Goal: Register for event/course

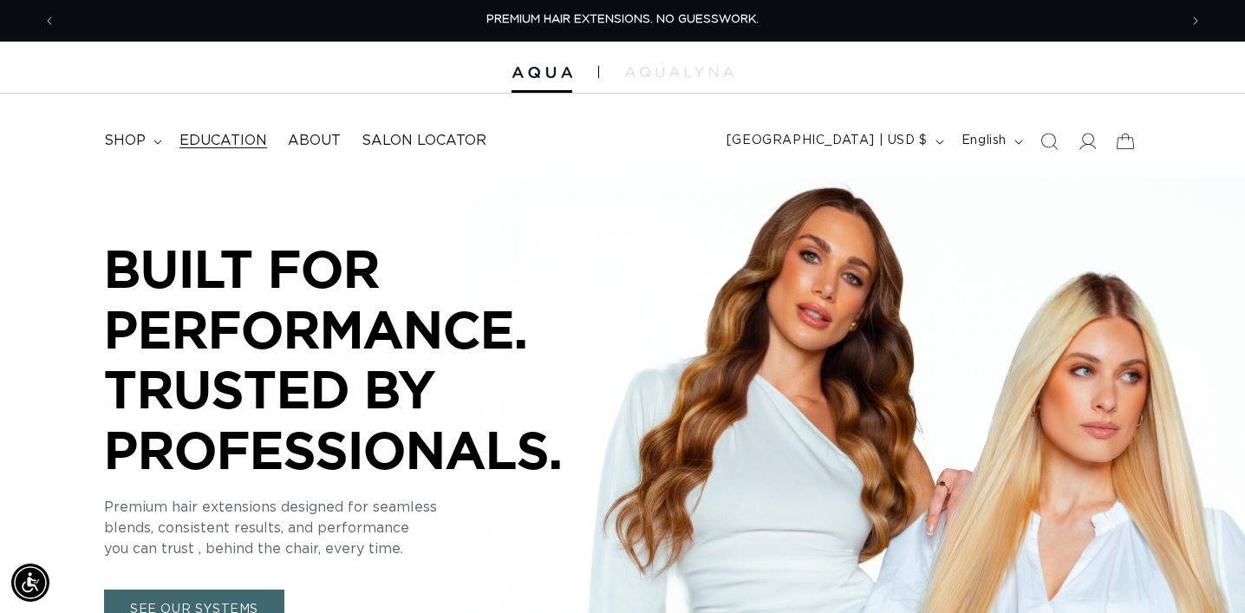
click at [250, 136] on span "Education" at bounding box center [223, 141] width 88 height 18
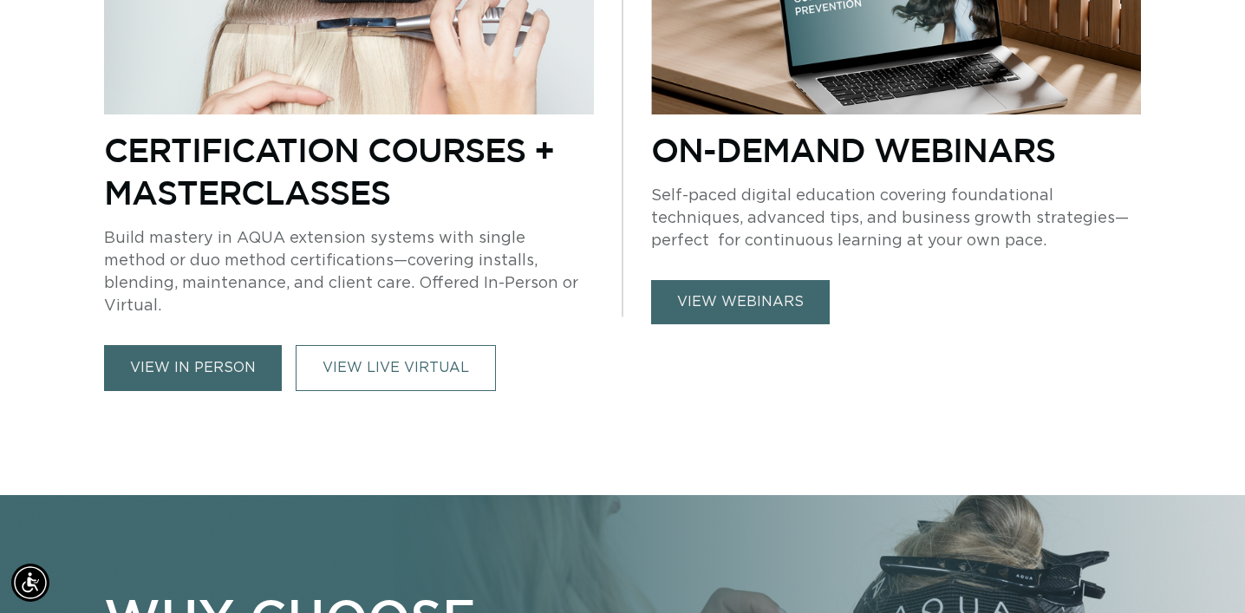
scroll to position [0, 1122]
click at [251, 345] on link "view in person" at bounding box center [193, 368] width 178 height 46
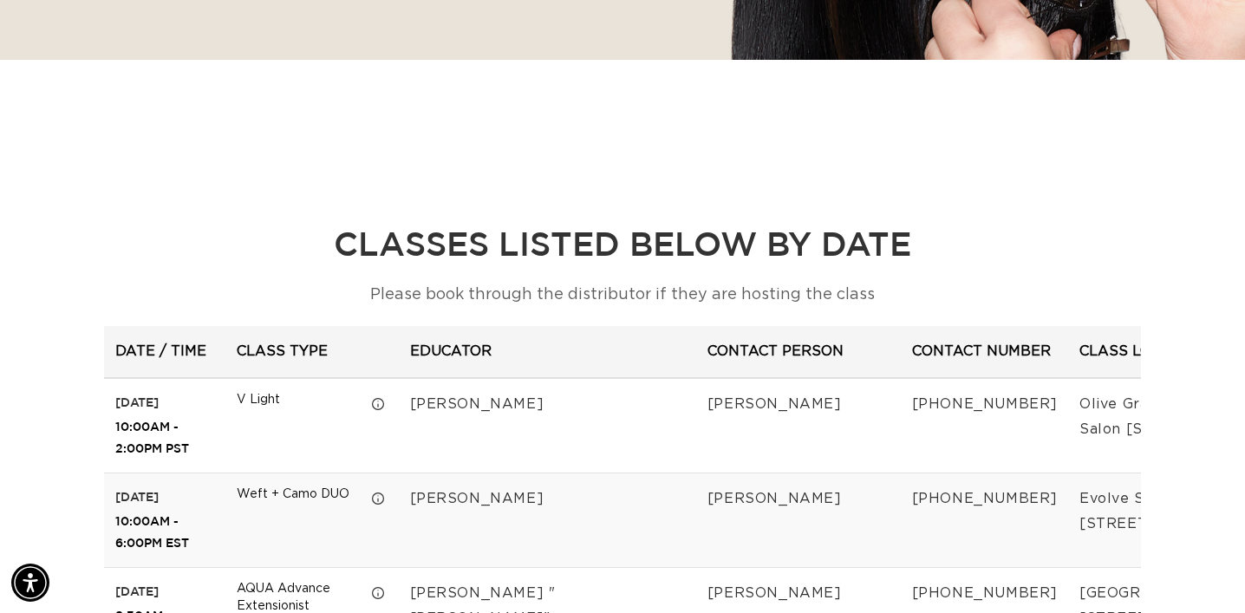
scroll to position [0, 1122]
